Goal: Task Accomplishment & Management: Complete application form

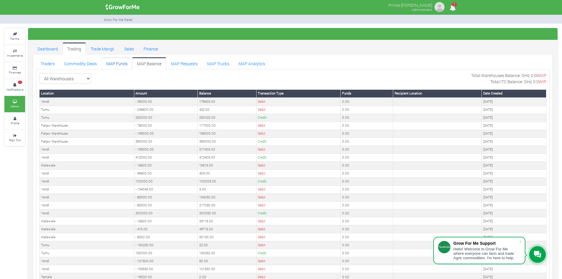
click at [121, 61] on link "MAP Funds" at bounding box center [117, 63] width 31 height 12
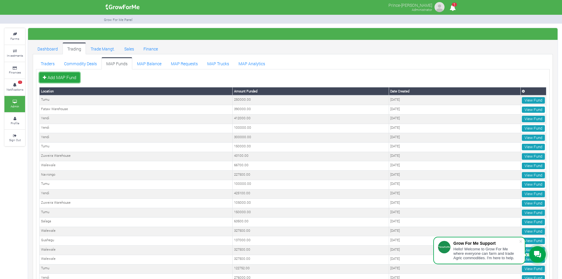
click at [63, 75] on link "Add MAP Fund" at bounding box center [59, 77] width 41 height 11
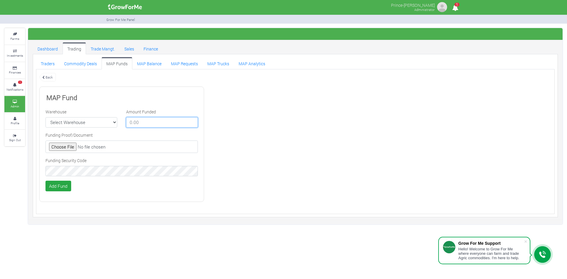
click at [146, 123] on input "number" at bounding box center [162, 122] width 72 height 11
type input "100000"
click at [87, 123] on select "Select Warehouse TDX Navrongo Walewale Garu (Faranaya) Kintampo Langbensi WamiA…" at bounding box center [81, 122] width 72 height 11
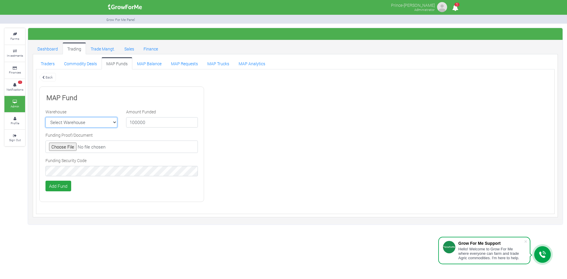
select select "9"
click at [45, 117] on select "Select Warehouse TDX Navrongo Walewale Garu (Faranaya) Kintampo Langbensi WamiA…" at bounding box center [81, 122] width 72 height 11
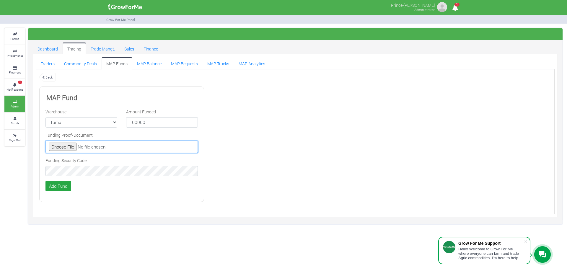
click at [67, 146] on input "file" at bounding box center [121, 147] width 152 height 12
type input "C:\fakepath\GHc 350,000.00.png"
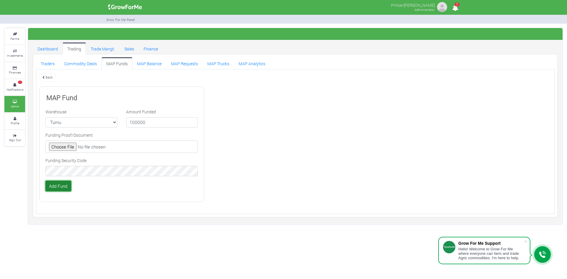
click at [56, 187] on button "Add Fund" at bounding box center [58, 186] width 26 height 11
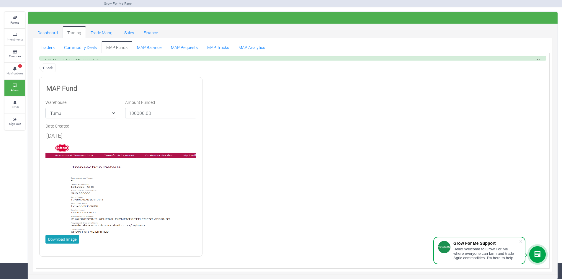
scroll to position [11, 0]
